Goal: Use online tool/utility: Utilize a website feature to perform a specific function

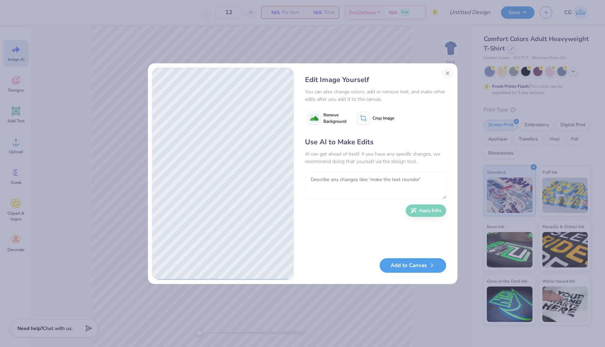
click at [366, 184] on textarea at bounding box center [375, 186] width 141 height 28
type textarea "kappa sigma, kappa kappa gamma, AND Theta Xi's greek letters at the bottom all …"
click at [415, 207] on icon "button" at bounding box center [414, 209] width 6 height 6
click at [389, 188] on textarea "kappa sigma, kappa kappa gamma, AND Theta Xi's greek letters at the bottom all …" at bounding box center [375, 186] width 141 height 28
type textarea "c"
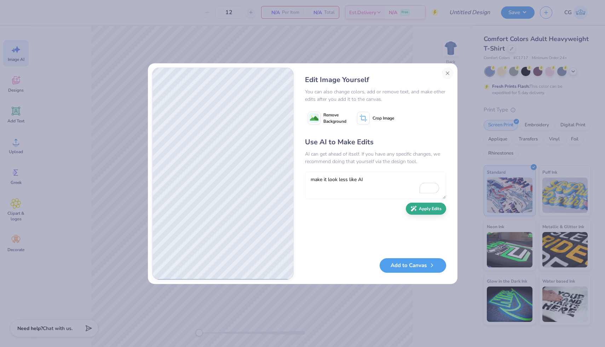
type textarea "make it look less like AI"
click at [413, 215] on div "Use AI to Make Edits AI can get ahead of itself. If you have any specific chang…" at bounding box center [375, 194] width 141 height 115
click at [422, 206] on button "Apply Edits" at bounding box center [426, 209] width 40 height 12
click at [346, 189] on textarea "make it look less like AI" at bounding box center [375, 186] width 141 height 28
type textarea "again and add theta xi greek letters to"
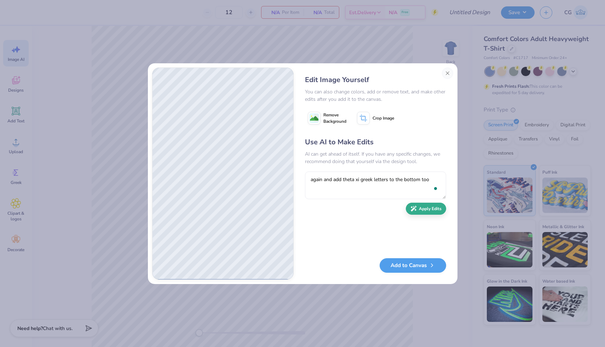
type textarea "again and add theta xi greek letters to the bottom too"
click at [434, 214] on button "Apply Edits" at bounding box center [426, 211] width 40 height 12
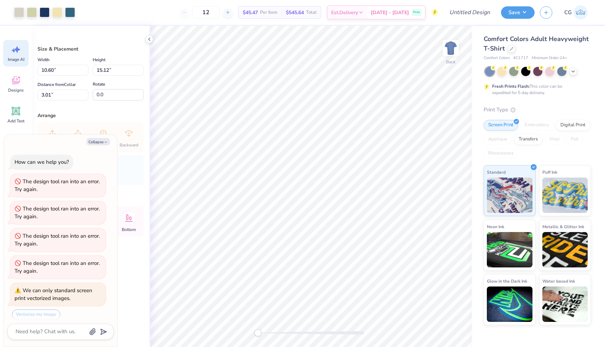
scroll to position [23, 0]
